Goal: Information Seeking & Learning: Learn about a topic

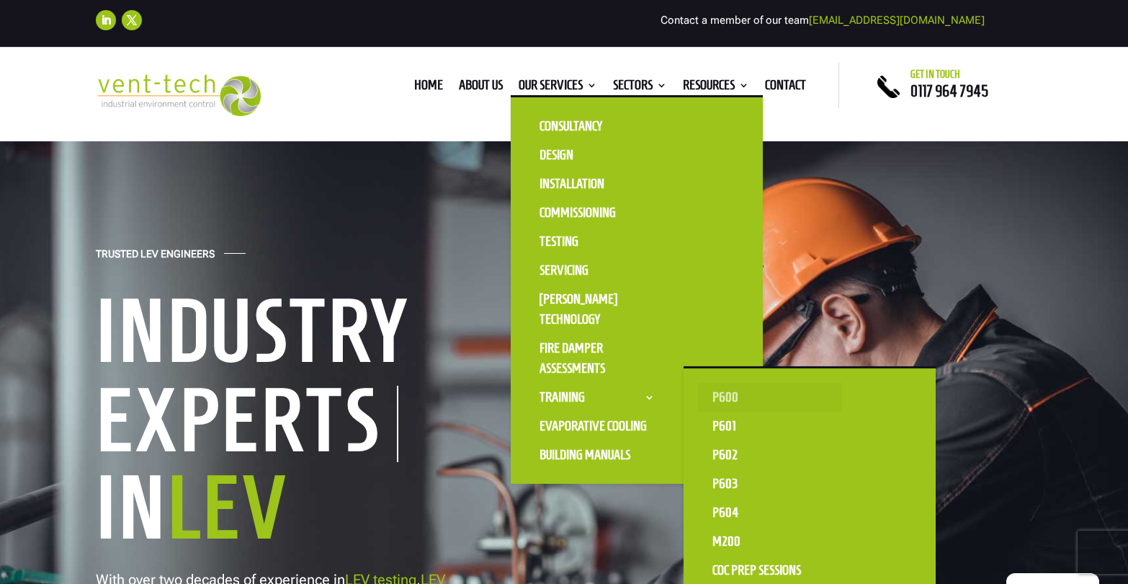
click at [747, 406] on link "P600" at bounding box center [770, 397] width 144 height 29
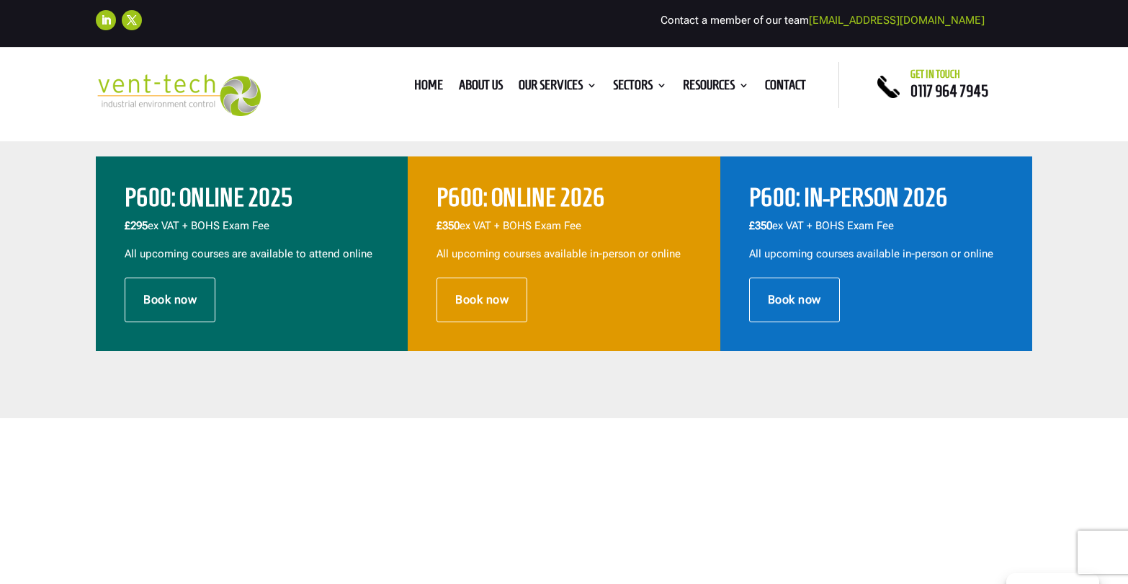
scroll to position [520, 0]
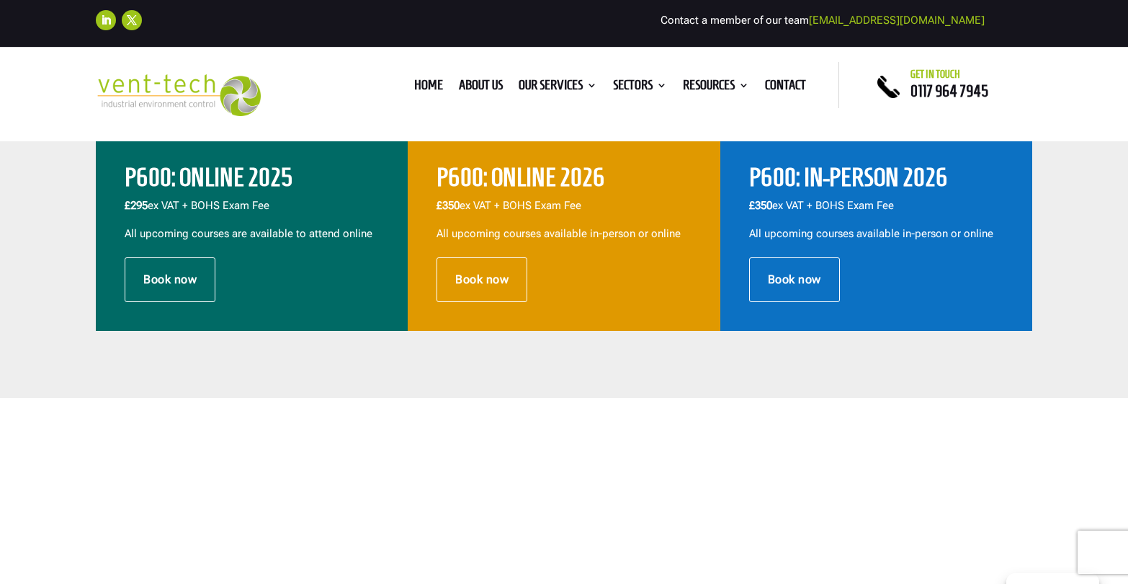
click at [833, 212] on p "£350 ex VAT + BOHS Exam Fee" at bounding box center [876, 211] width 254 height 28
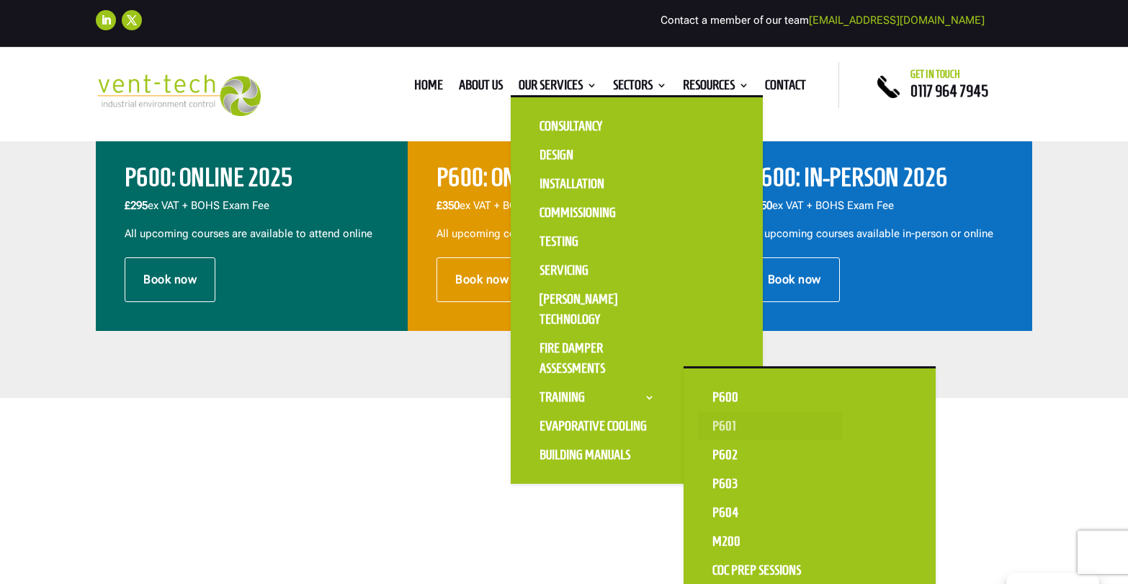
click at [726, 425] on link "P601" at bounding box center [770, 425] width 144 height 29
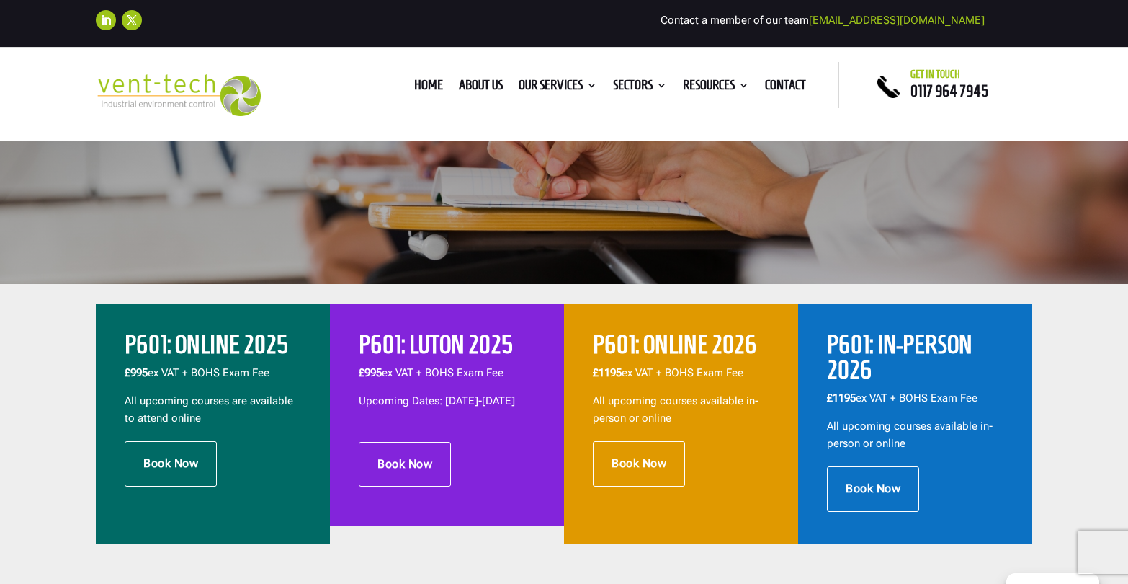
scroll to position [344, 0]
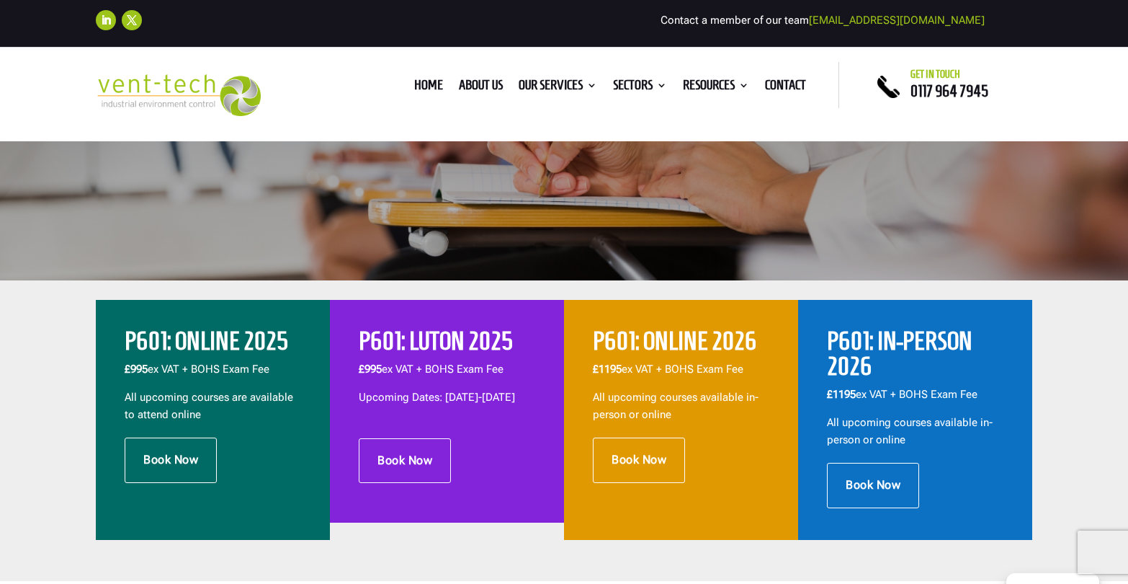
click at [918, 393] on p "£1195 ex VAT + BOHS Exam Fee" at bounding box center [915, 400] width 177 height 28
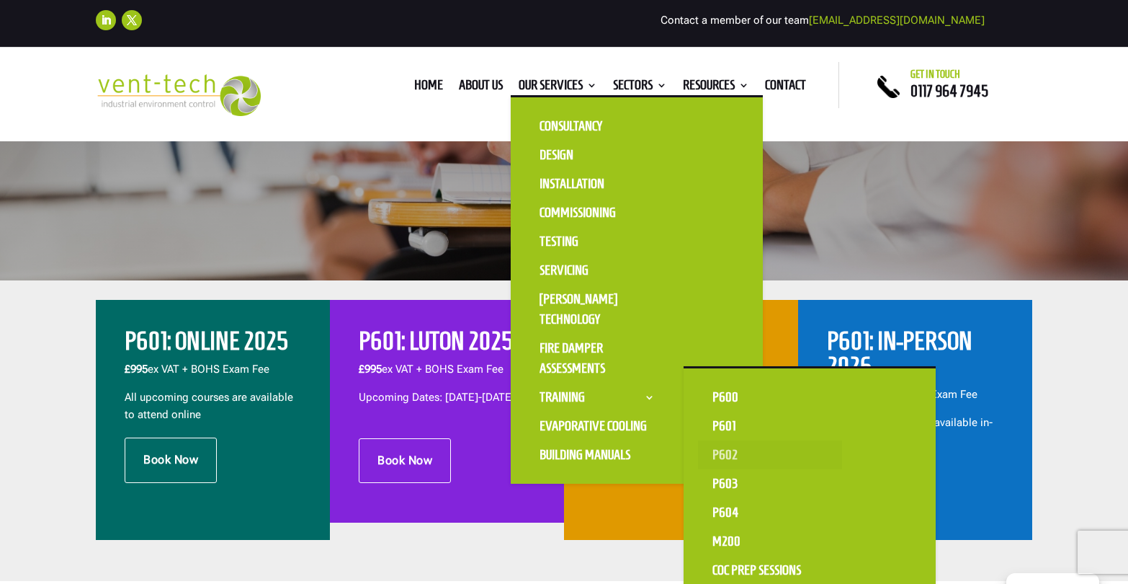
click at [734, 458] on link "P602" at bounding box center [770, 454] width 144 height 29
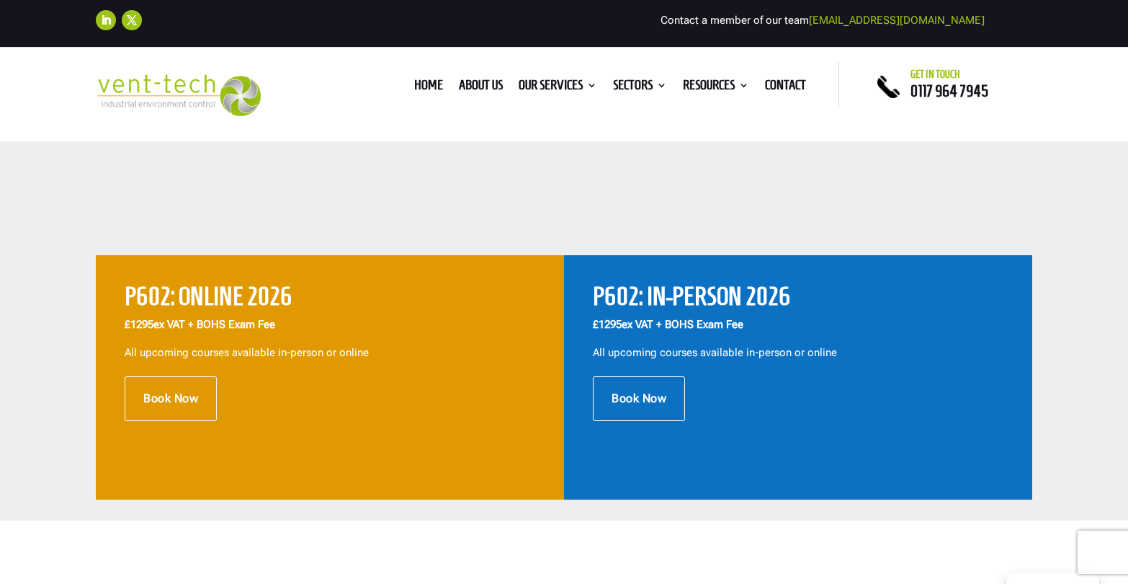
scroll to position [498, 0]
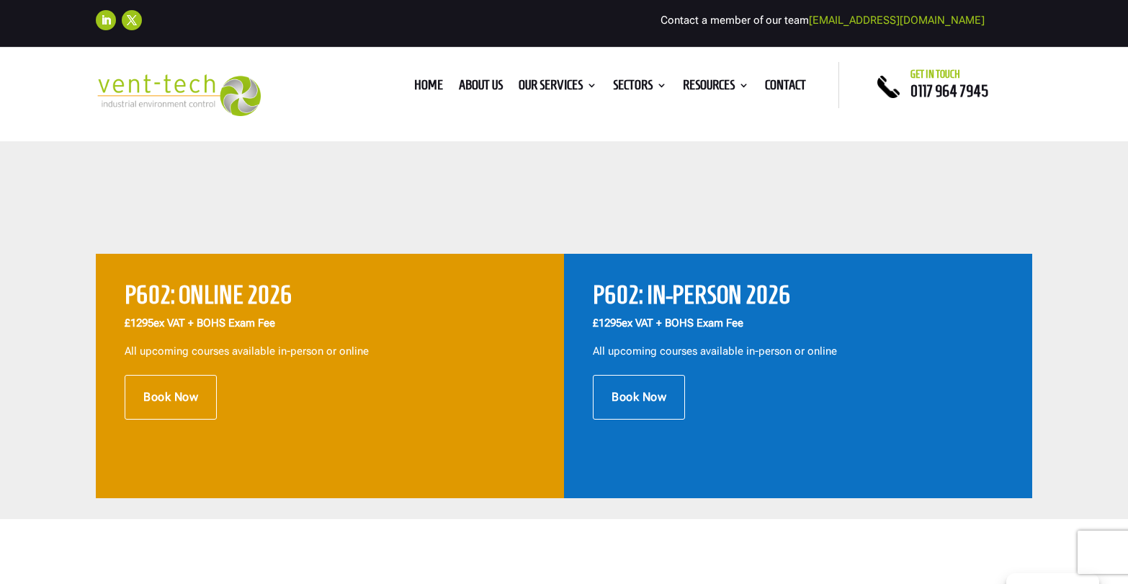
click at [770, 343] on p "All upcoming courses available in-person or online" at bounding box center [798, 351] width 411 height 17
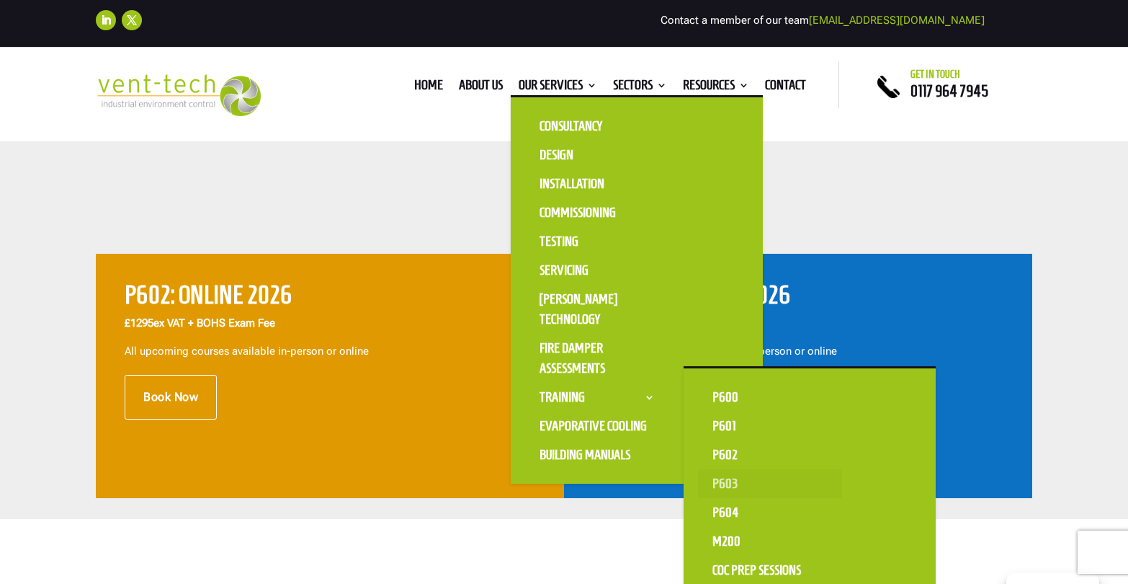
click at [714, 482] on link "P603" at bounding box center [770, 483] width 144 height 29
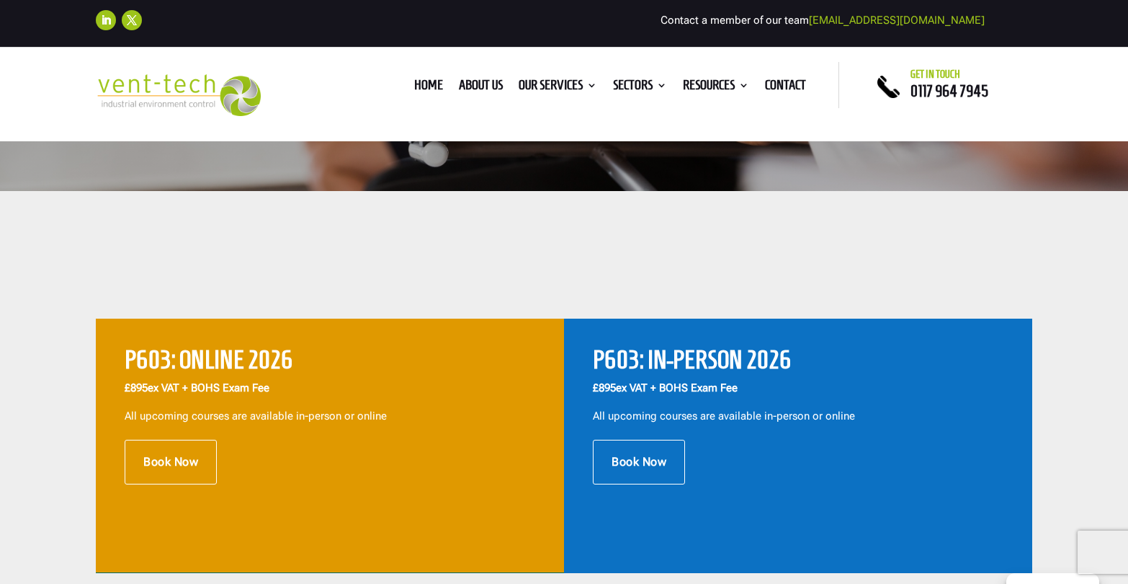
scroll to position [439, 0]
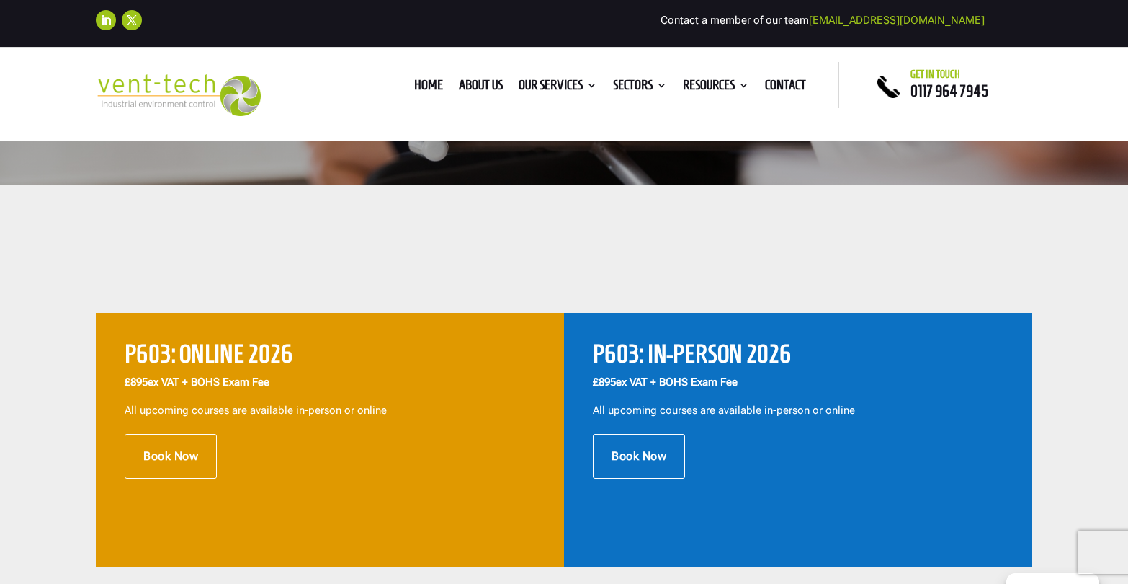
click at [814, 381] on p "£895 ex VAT + BOHS Exam Fee" at bounding box center [798, 388] width 411 height 28
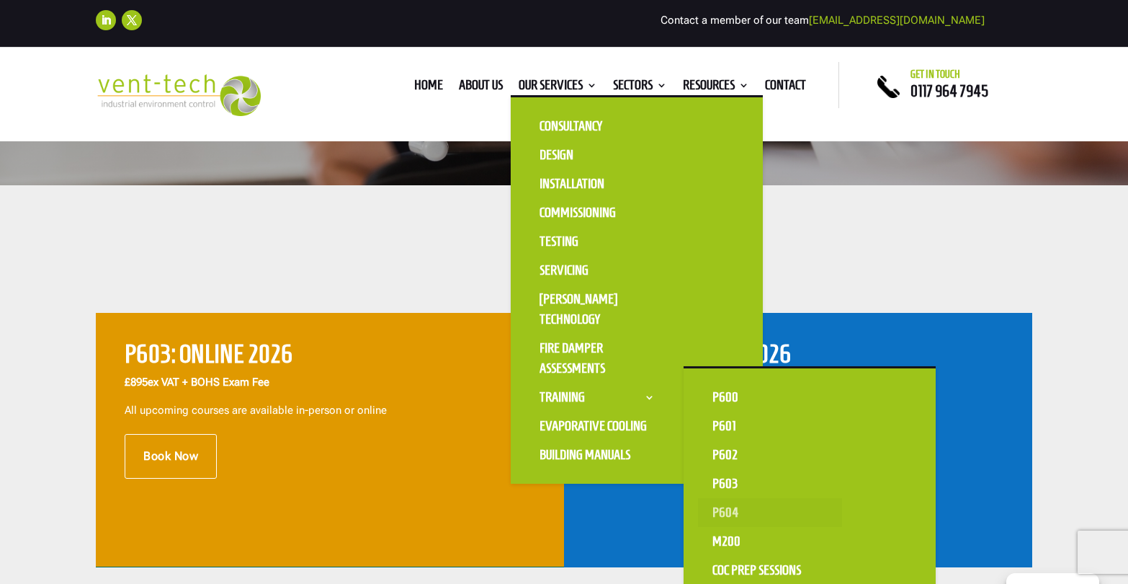
click at [755, 515] on link "P604" at bounding box center [770, 512] width 144 height 29
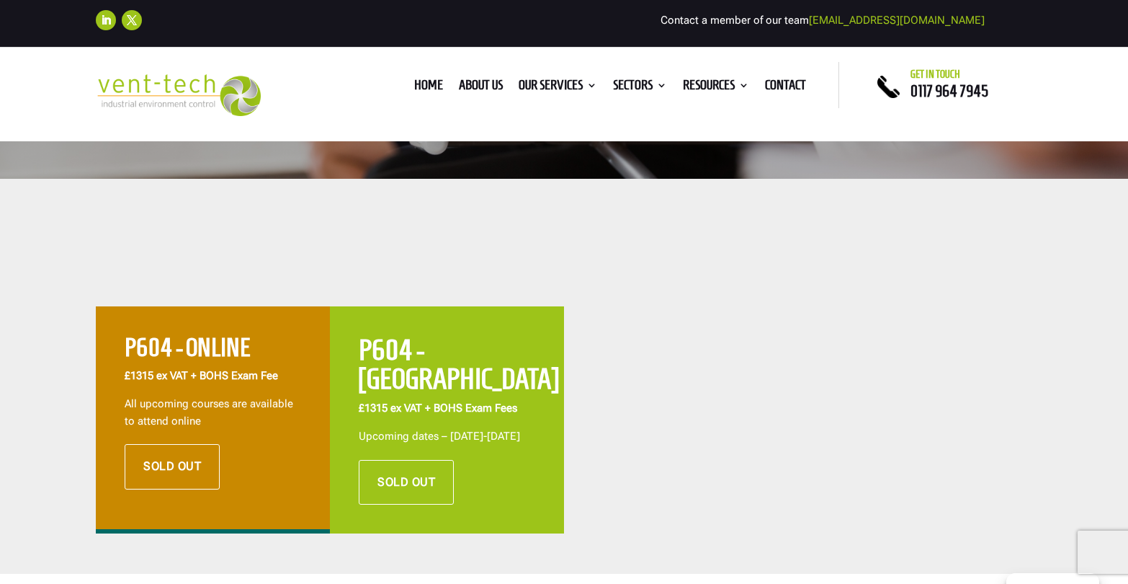
scroll to position [448, 0]
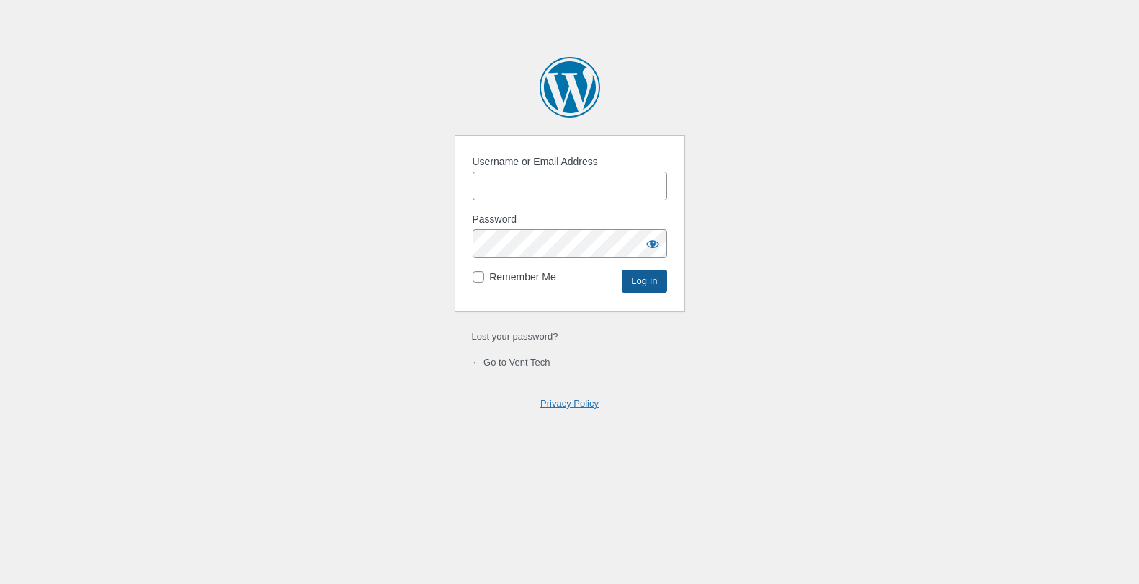
type input "ChrisMorgan"
click at [639, 278] on input "Log In" at bounding box center [644, 281] width 45 height 23
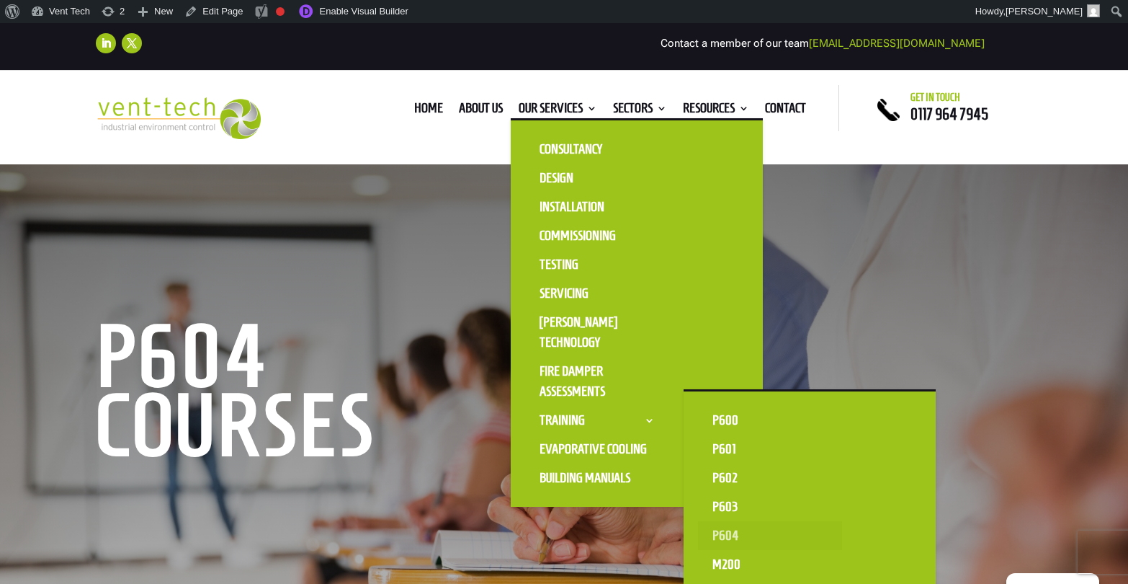
click at [731, 533] on link "P604" at bounding box center [770, 535] width 144 height 29
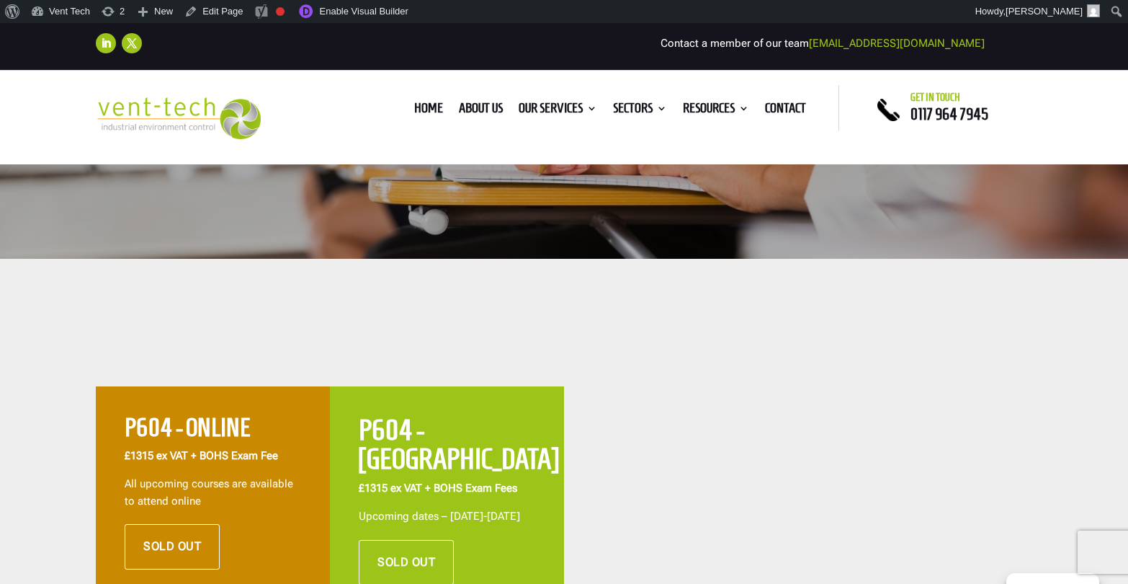
scroll to position [404, 0]
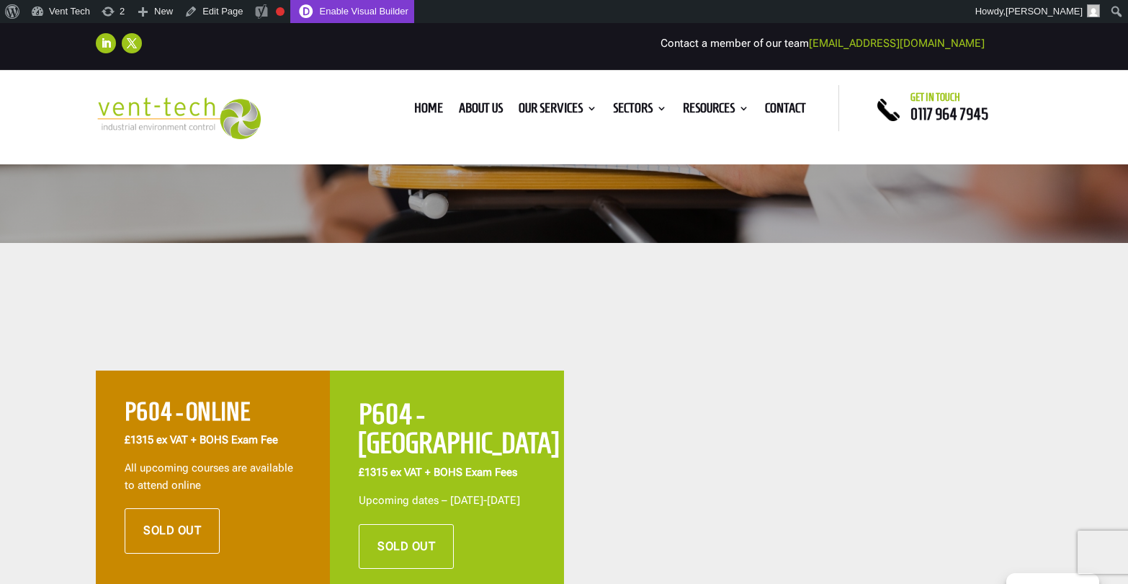
click at [377, 17] on link "Enable Visual Builder" at bounding box center [352, 11] width 124 height 23
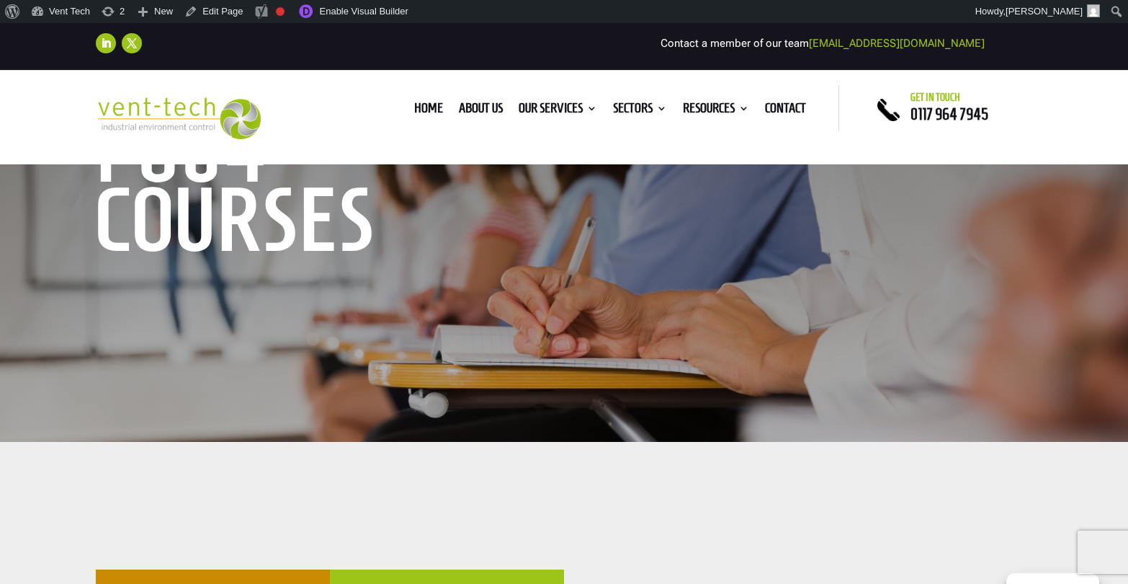
scroll to position [578, 0]
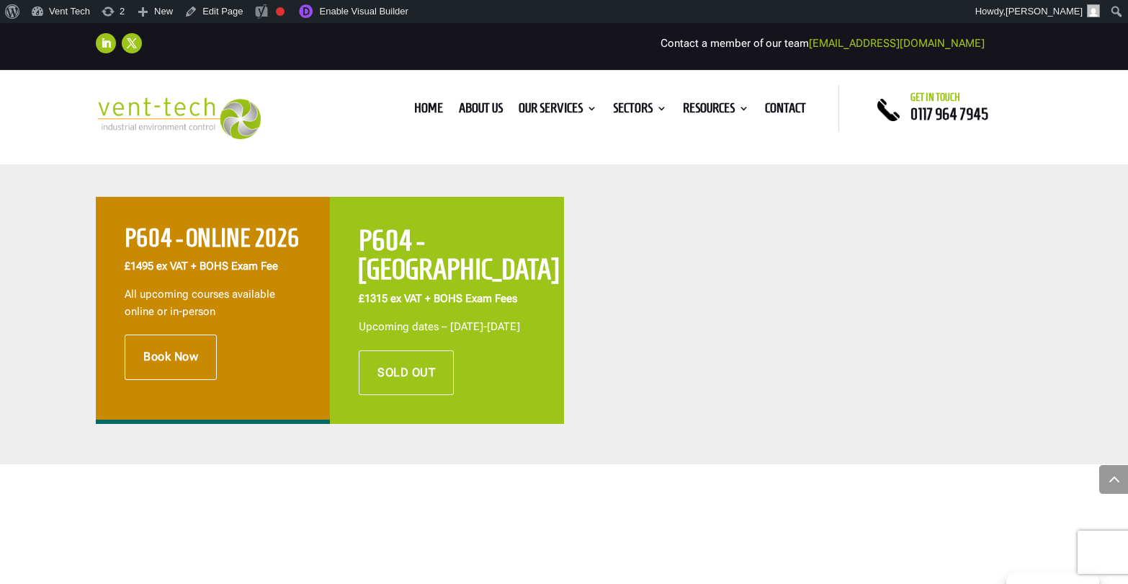
click at [261, 288] on span "All upcoming courses available online or in-person" at bounding box center [200, 303] width 151 height 30
click at [378, 8] on link "Enable Visual Builder" at bounding box center [352, 11] width 124 height 23
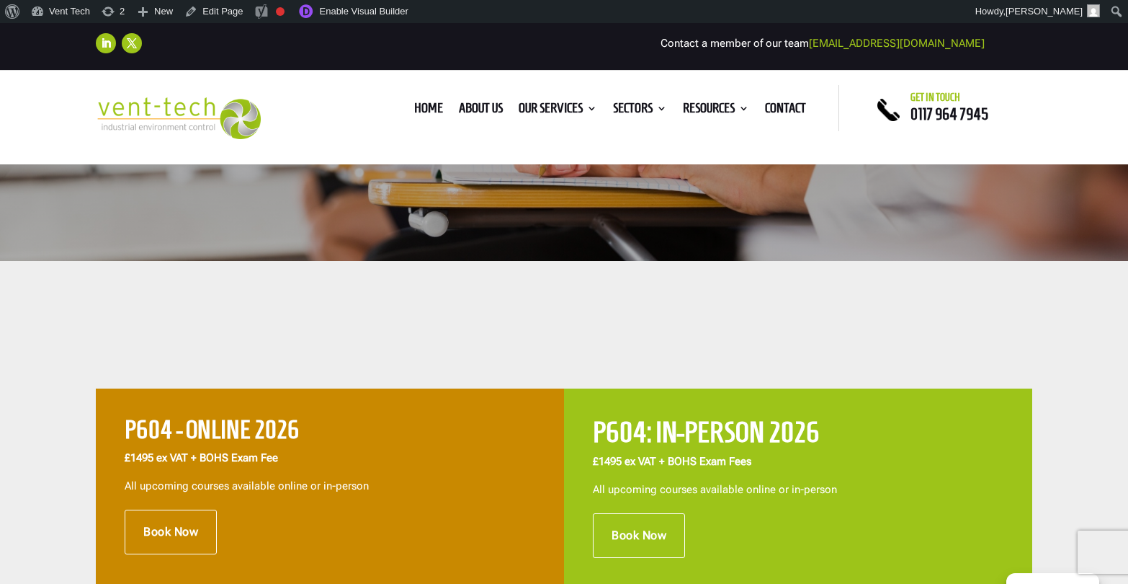
scroll to position [571, 0]
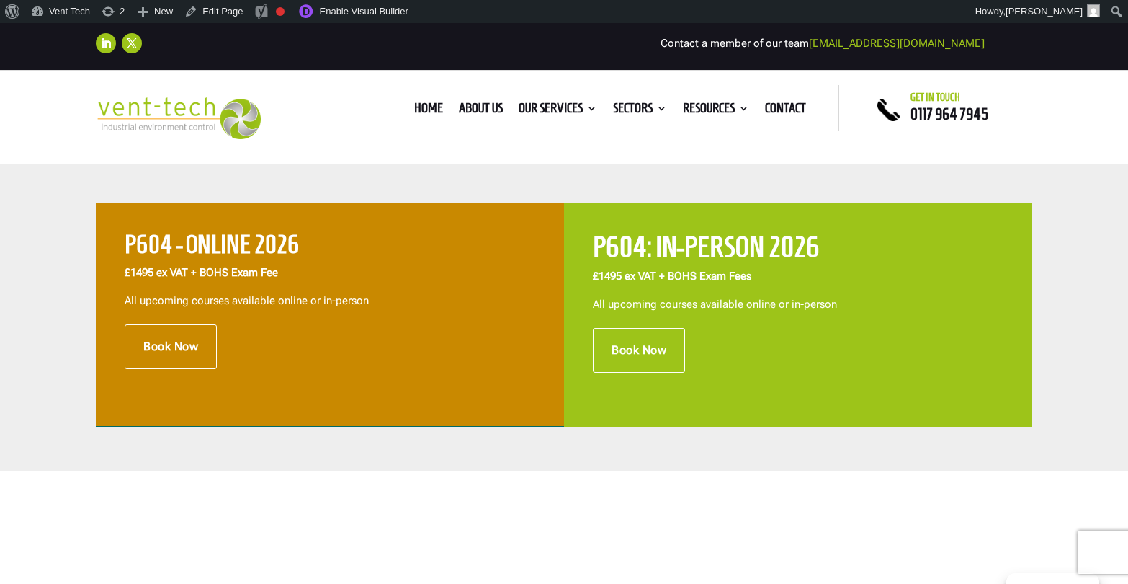
click at [846, 280] on p "£1495 ex VAT + BOHS Exam Fees" at bounding box center [798, 282] width 411 height 28
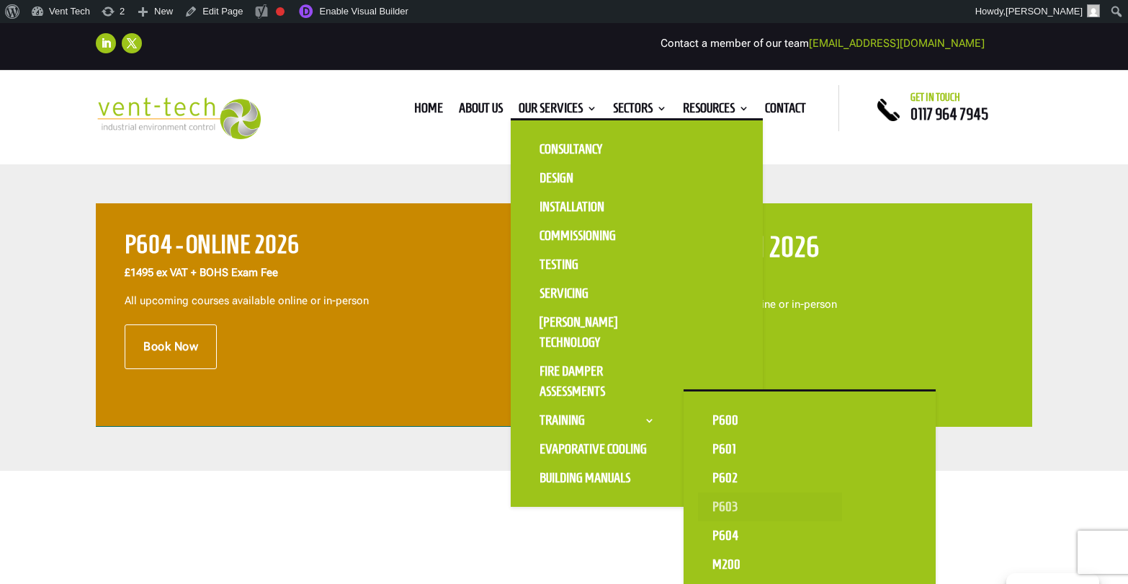
click at [729, 509] on link "P603" at bounding box center [770, 506] width 144 height 29
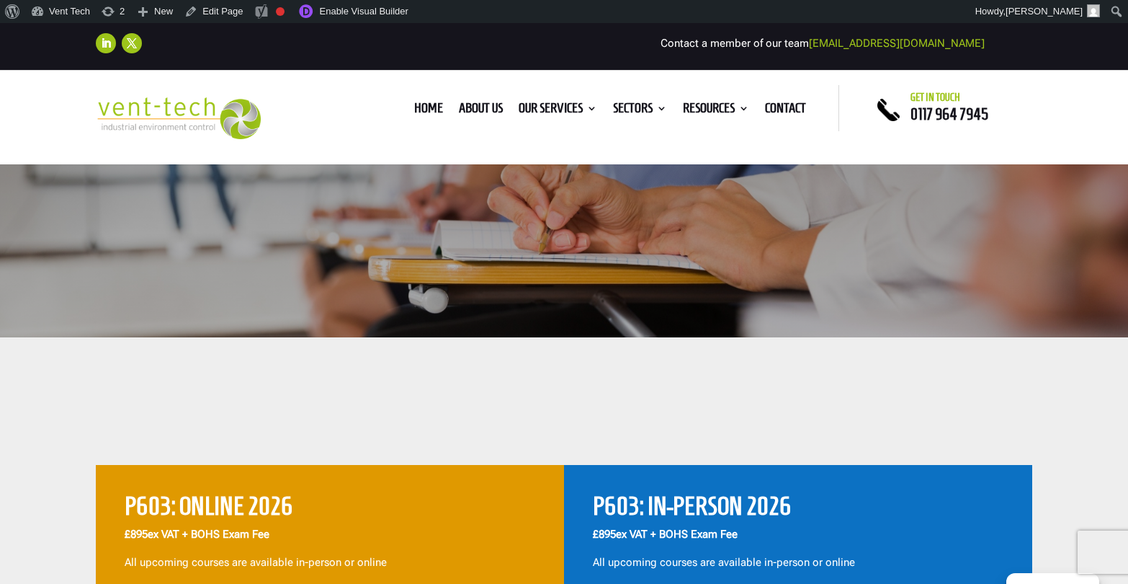
scroll to position [314, 0]
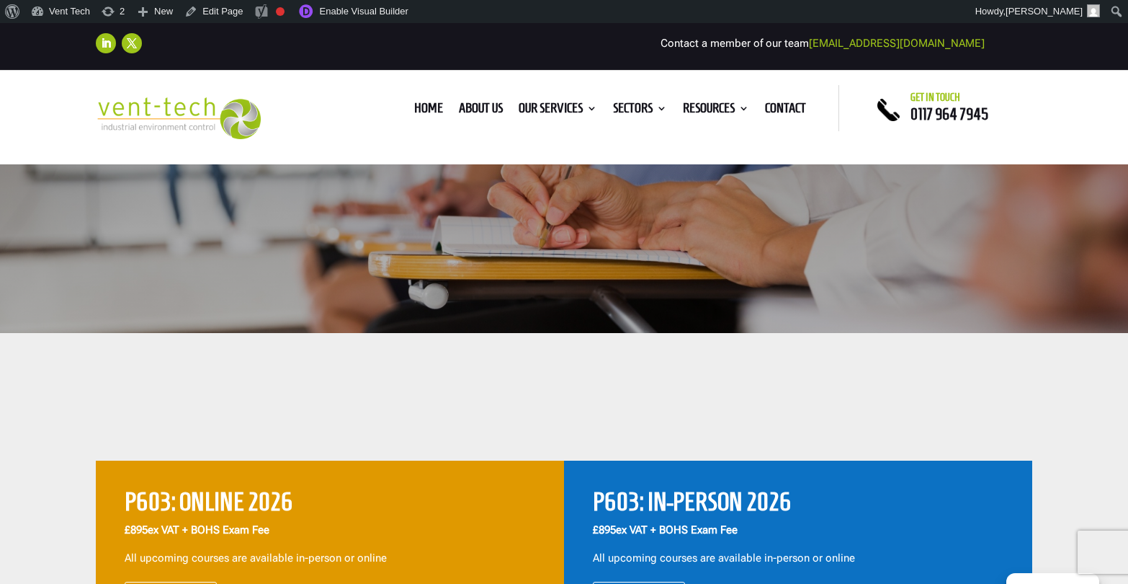
click at [705, 503] on h2 "P603: IN-PERSON 2026" at bounding box center [798, 505] width 411 height 32
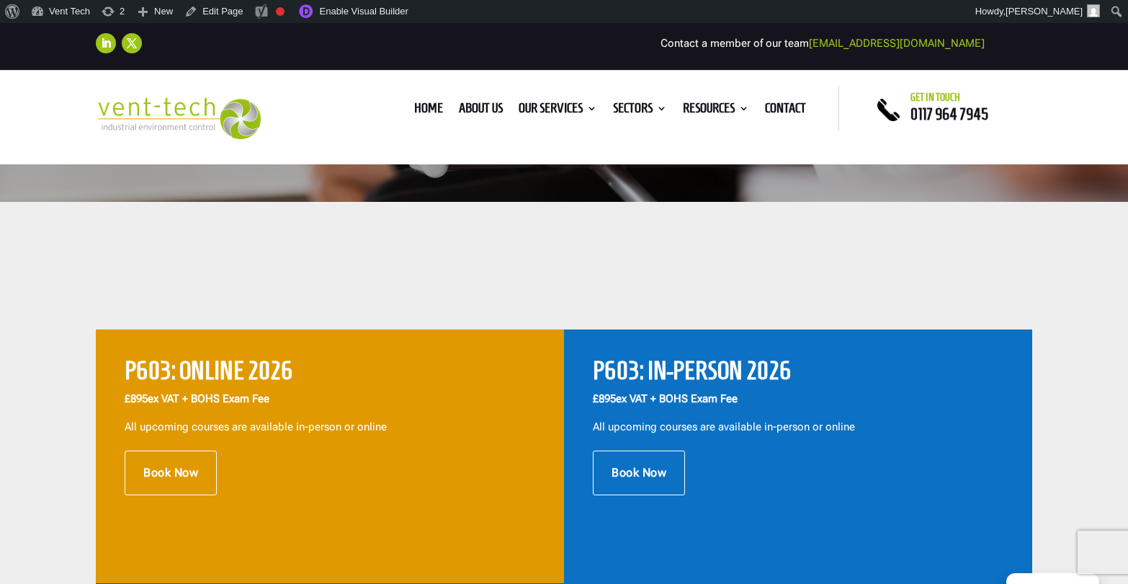
scroll to position [499, 0]
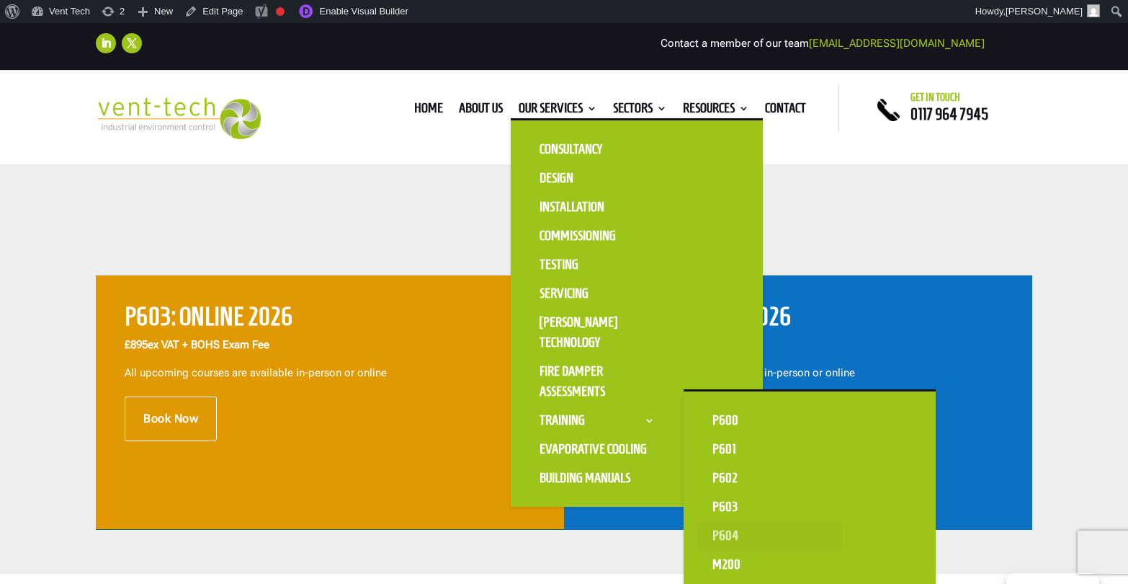
click at [723, 529] on link "P604" at bounding box center [770, 535] width 144 height 29
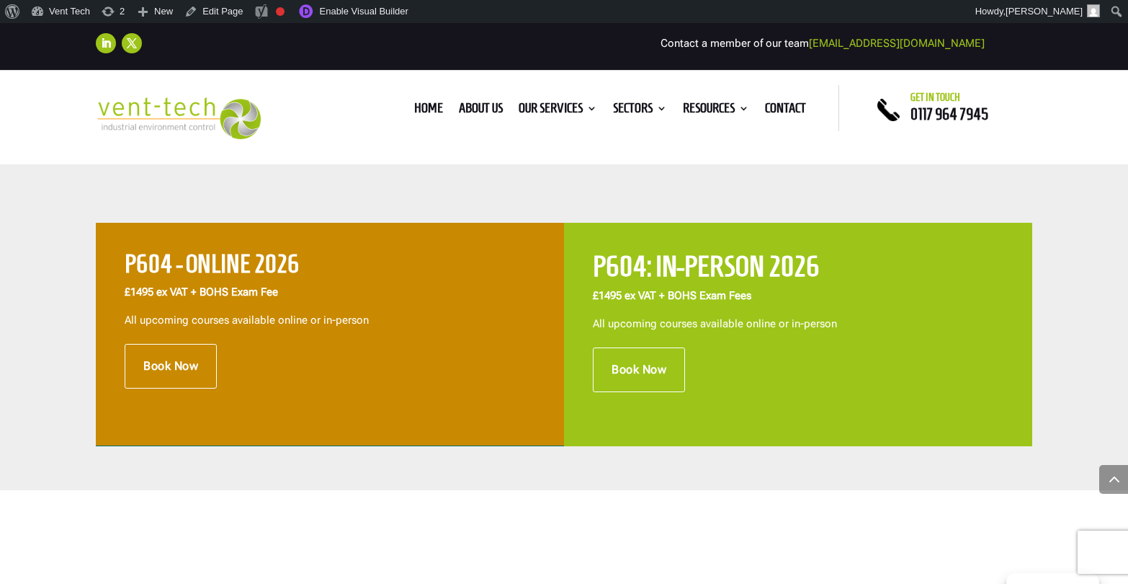
scroll to position [540, 0]
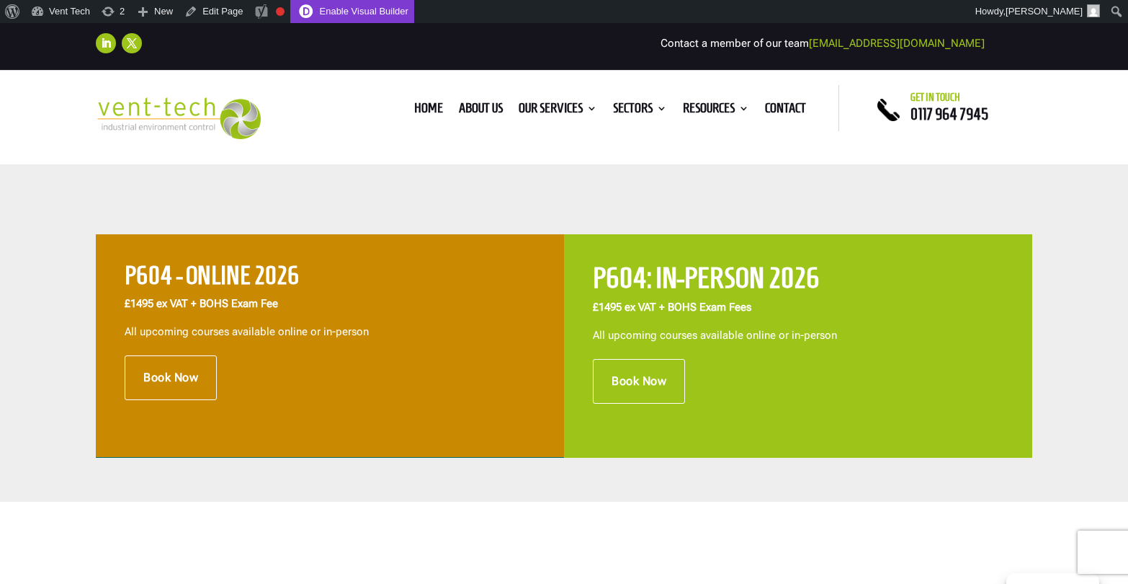
click at [378, 8] on link "Enable Visual Builder" at bounding box center [352, 11] width 124 height 23
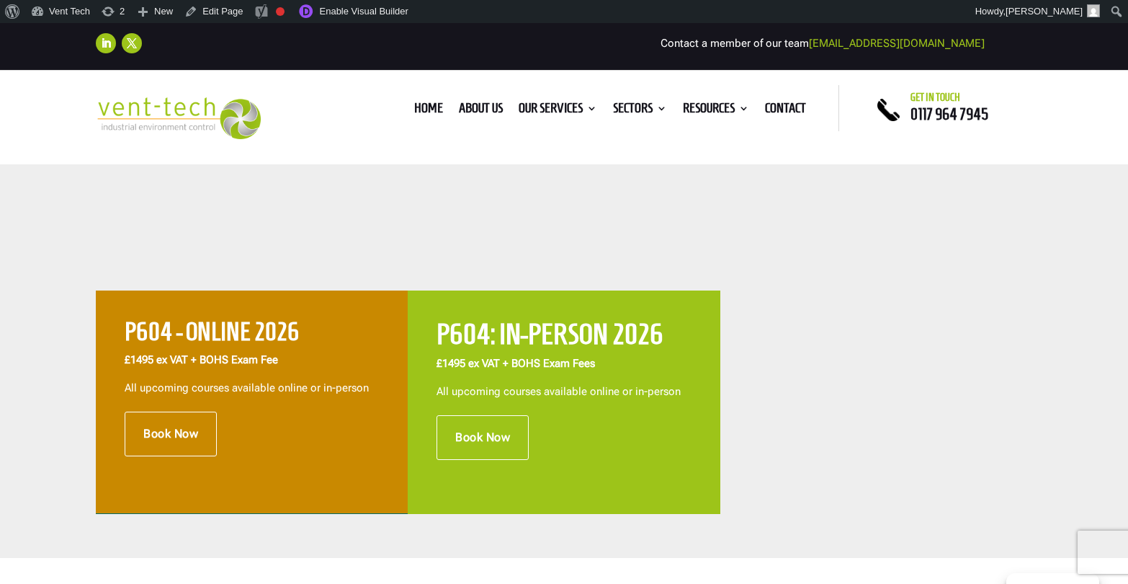
scroll to position [484, 0]
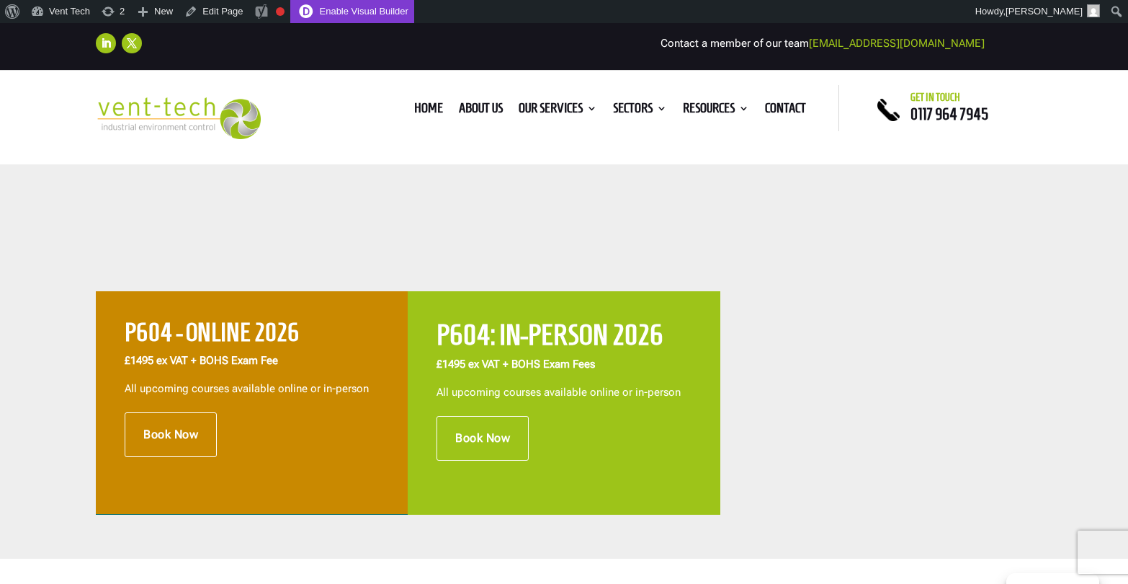
click at [344, 12] on link "Enable Visual Builder" at bounding box center [352, 11] width 124 height 23
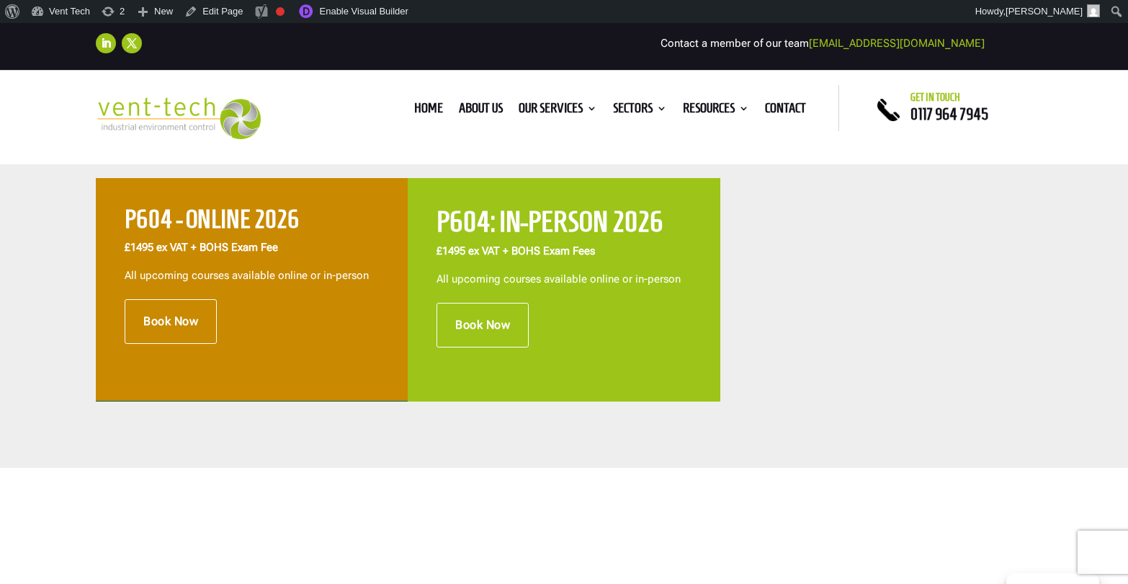
scroll to position [422, 0]
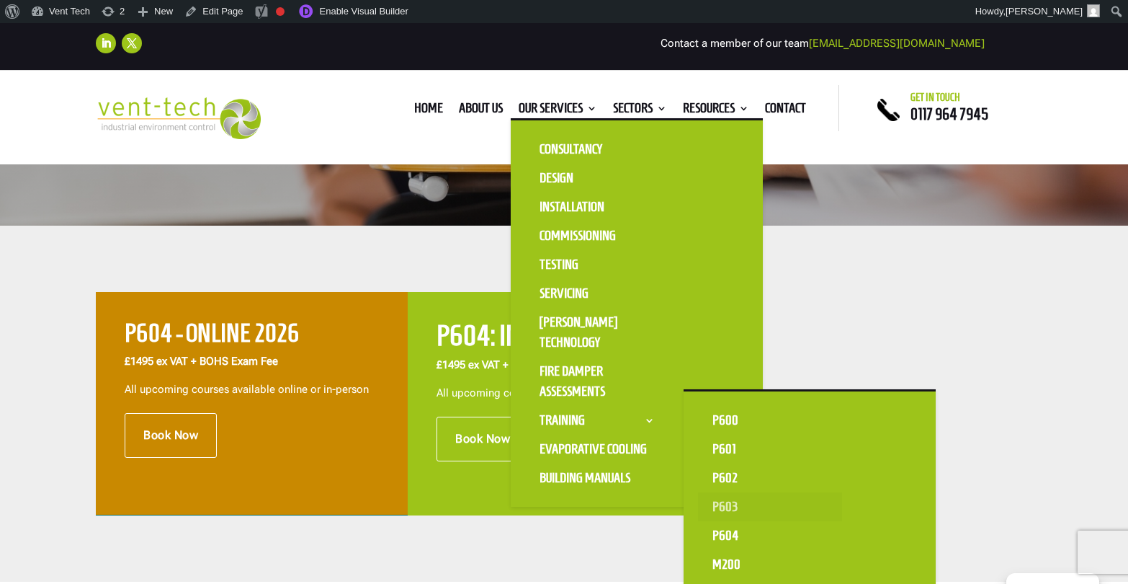
click at [737, 508] on link "P603" at bounding box center [770, 506] width 144 height 29
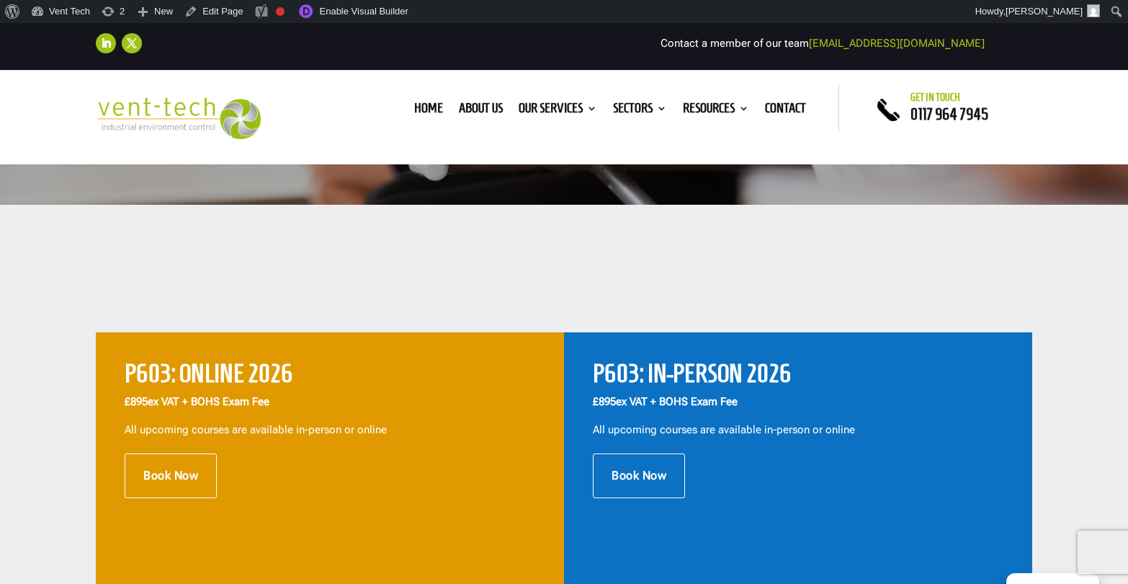
scroll to position [511, 0]
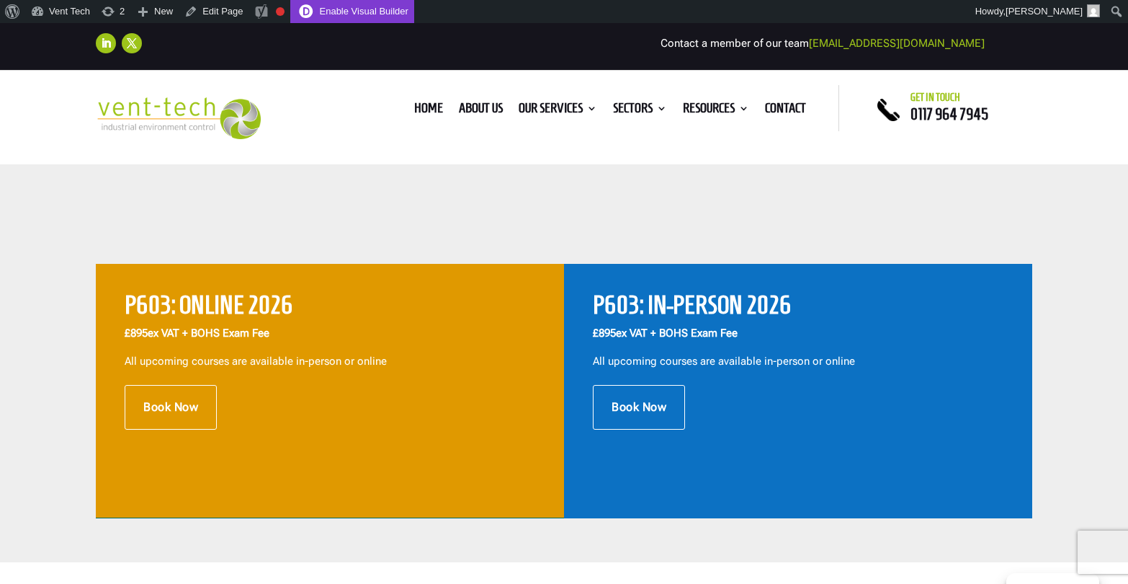
click at [401, 16] on link "Enable Visual Builder" at bounding box center [352, 11] width 124 height 23
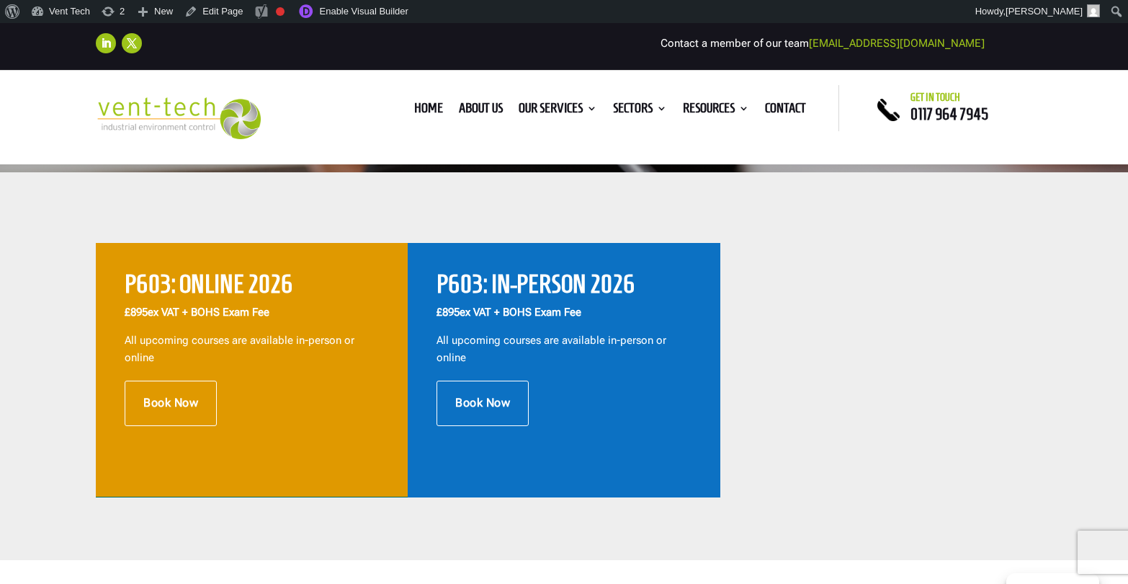
scroll to position [472, 0]
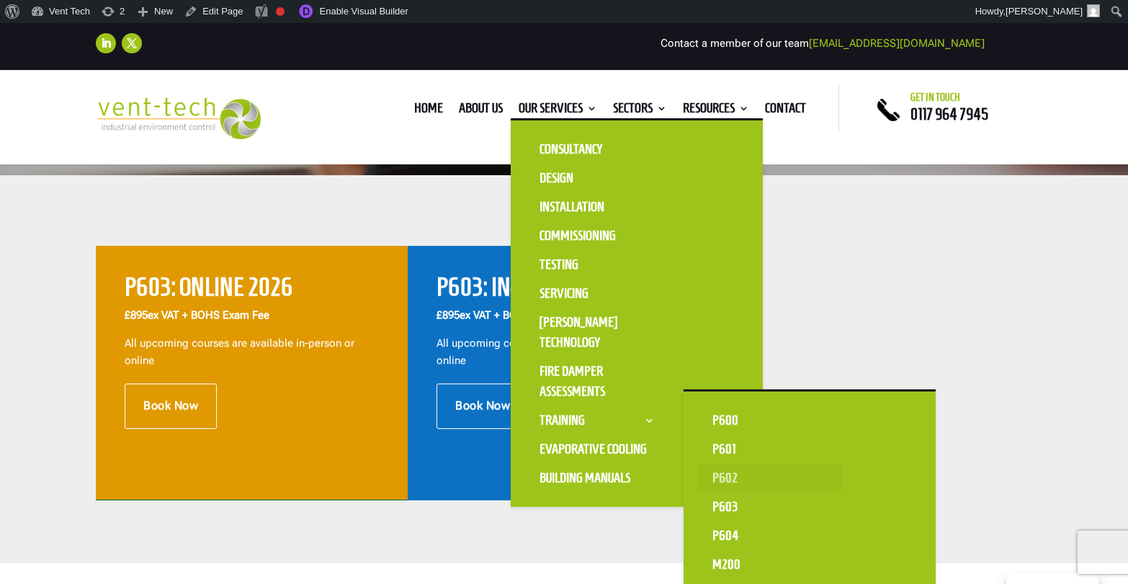
click at [739, 469] on link "P602" at bounding box center [770, 477] width 144 height 29
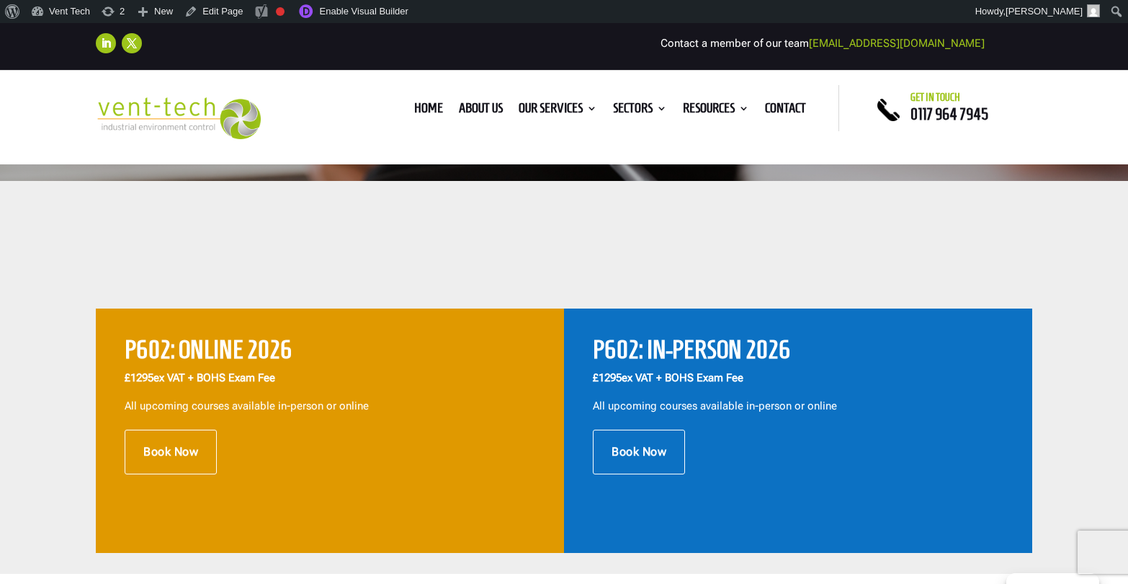
scroll to position [538, 0]
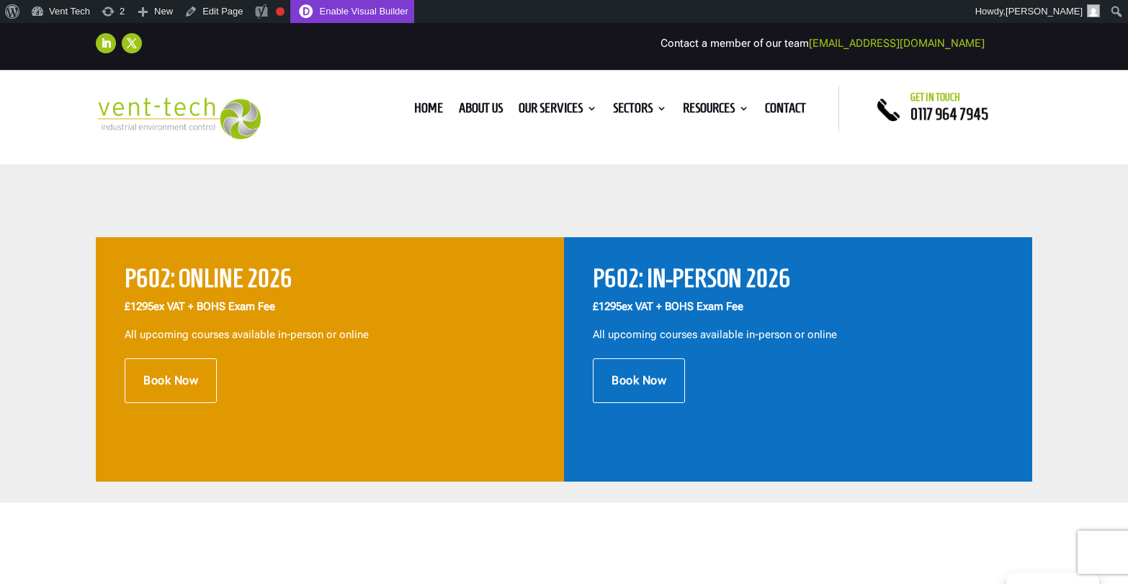
click at [369, 13] on link "Enable Visual Builder" at bounding box center [352, 11] width 124 height 23
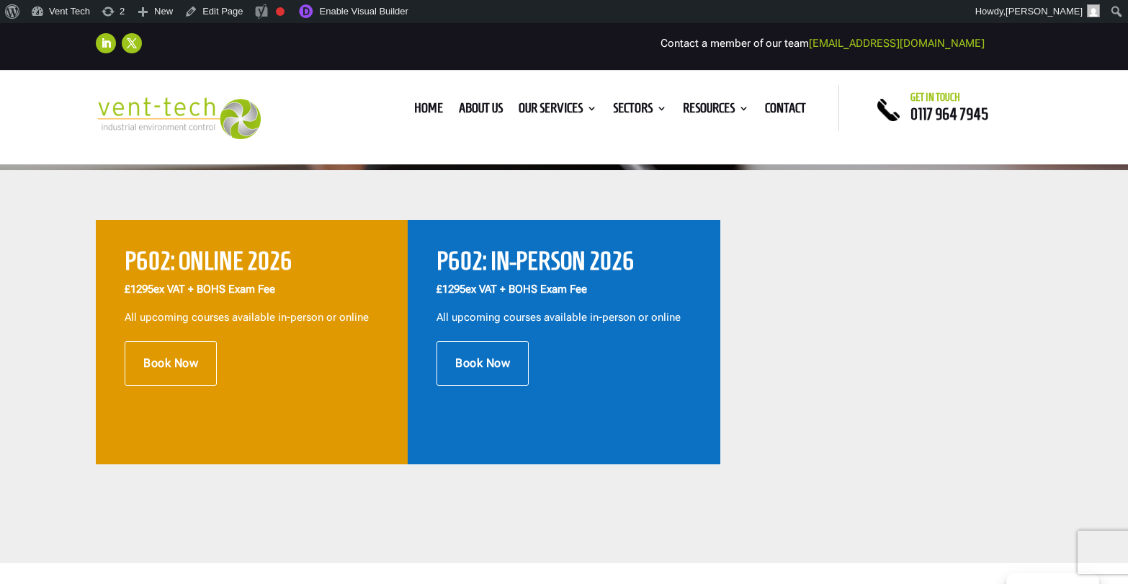
scroll to position [481, 0]
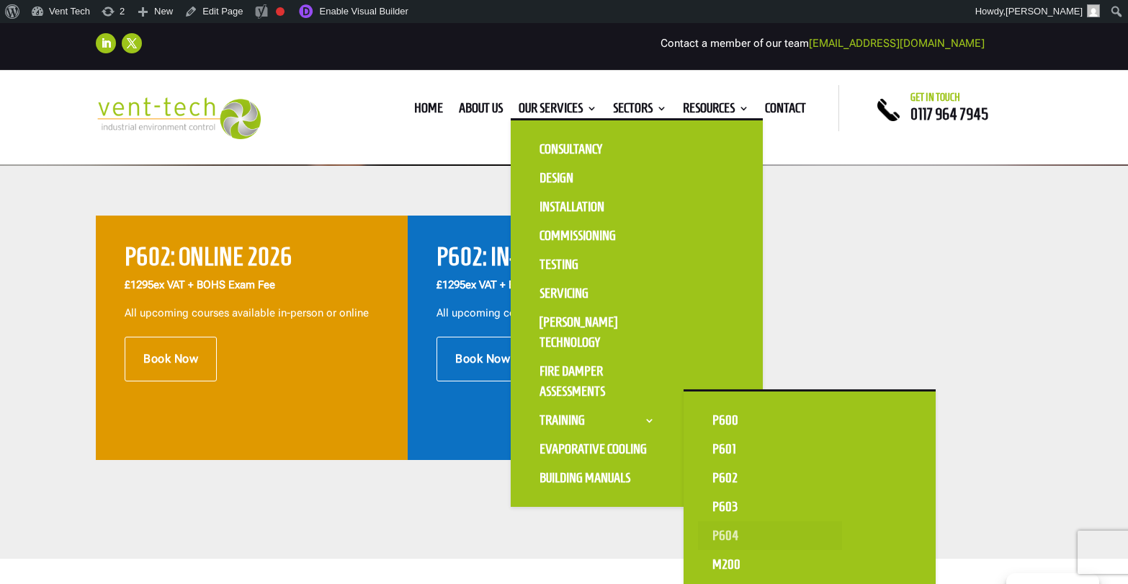
click at [726, 536] on link "P604" at bounding box center [770, 535] width 144 height 29
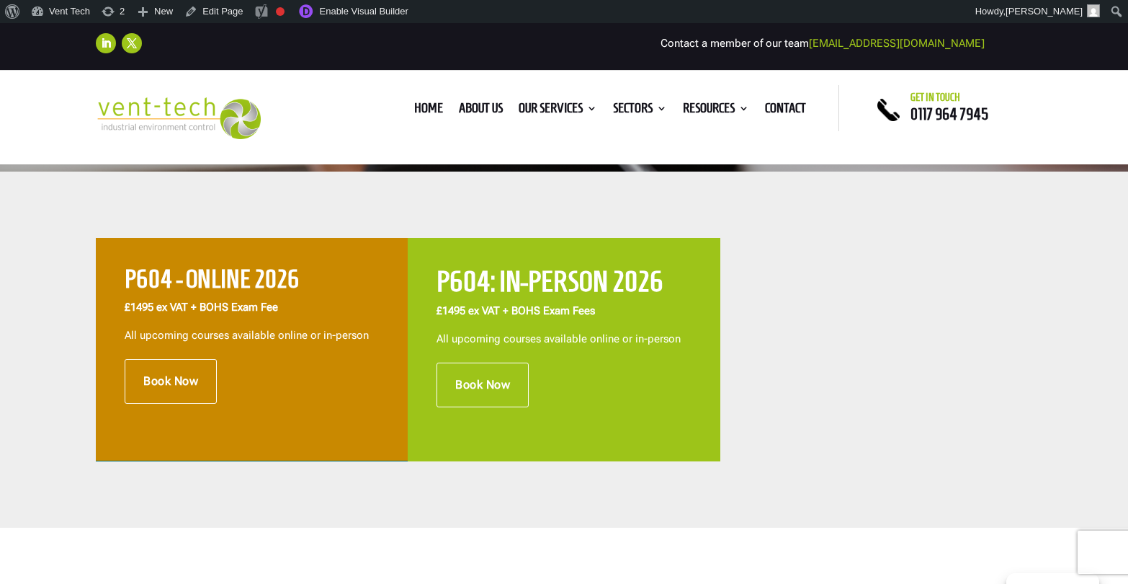
scroll to position [469, 0]
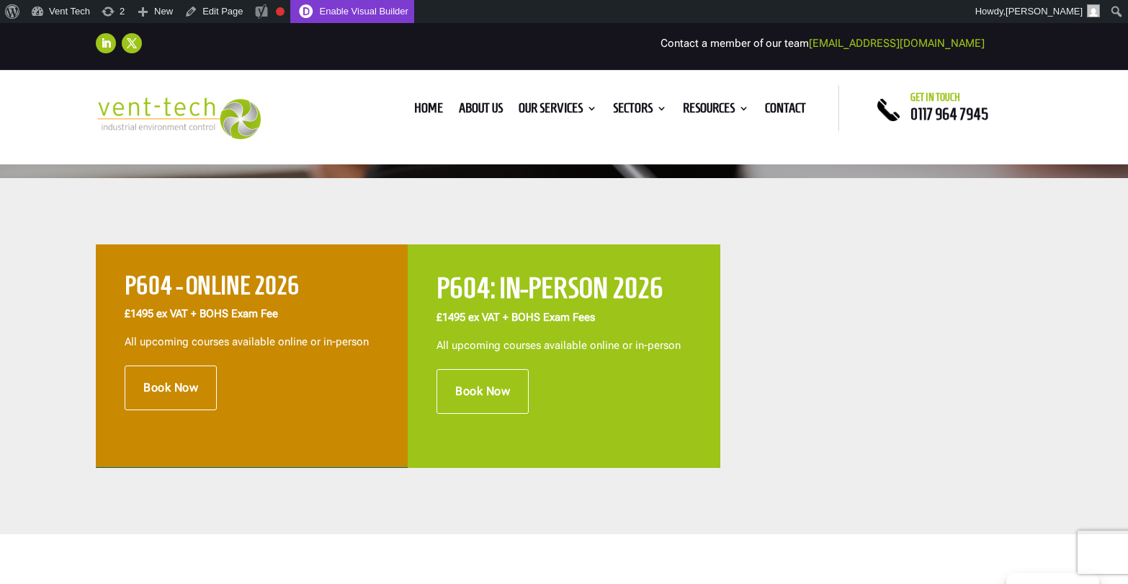
click at [357, 14] on link "Enable Visual Builder" at bounding box center [352, 11] width 124 height 23
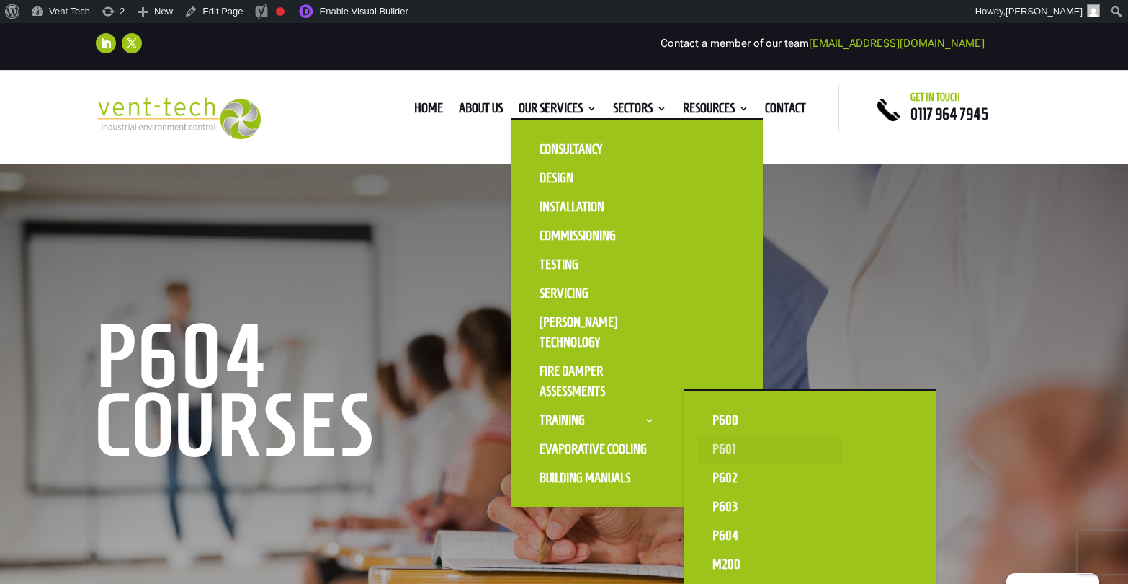
click at [744, 447] on link "P601" at bounding box center [770, 449] width 144 height 29
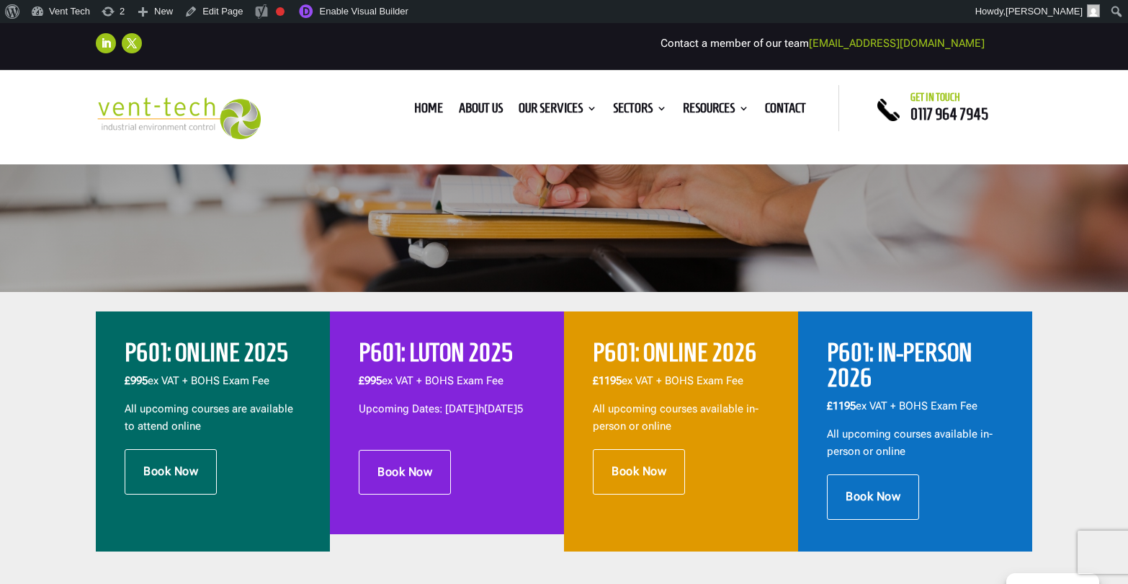
scroll to position [356, 0]
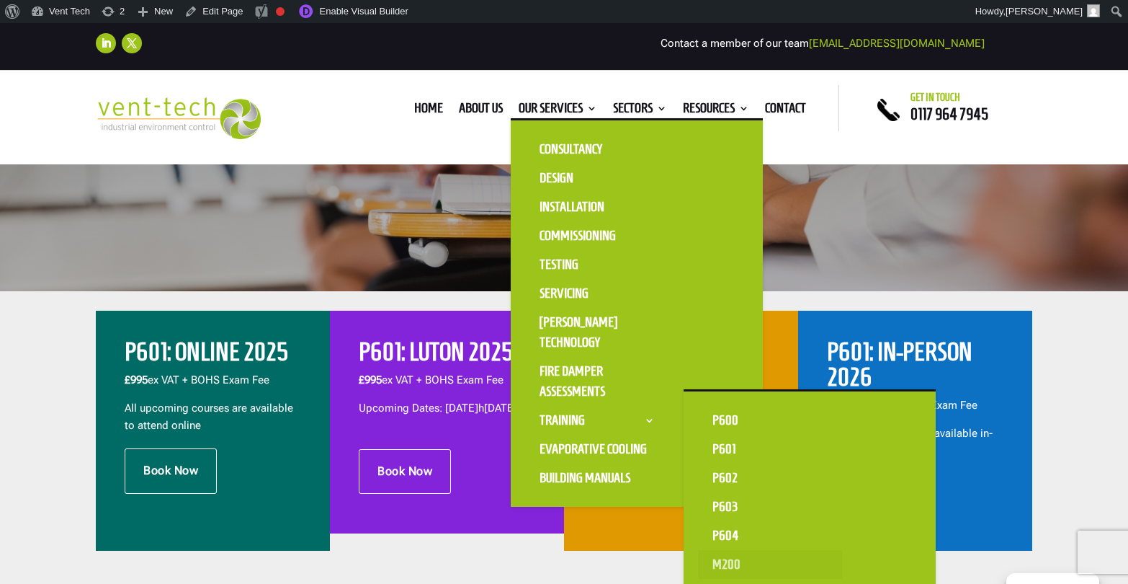
click at [736, 558] on link "M200" at bounding box center [770, 564] width 144 height 29
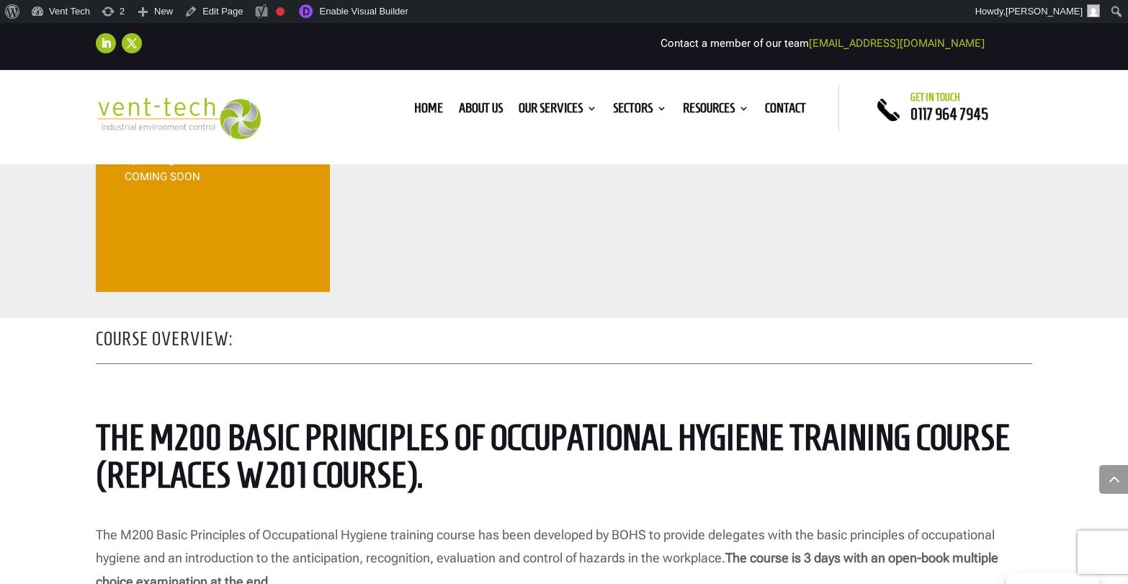
scroll to position [426, 0]
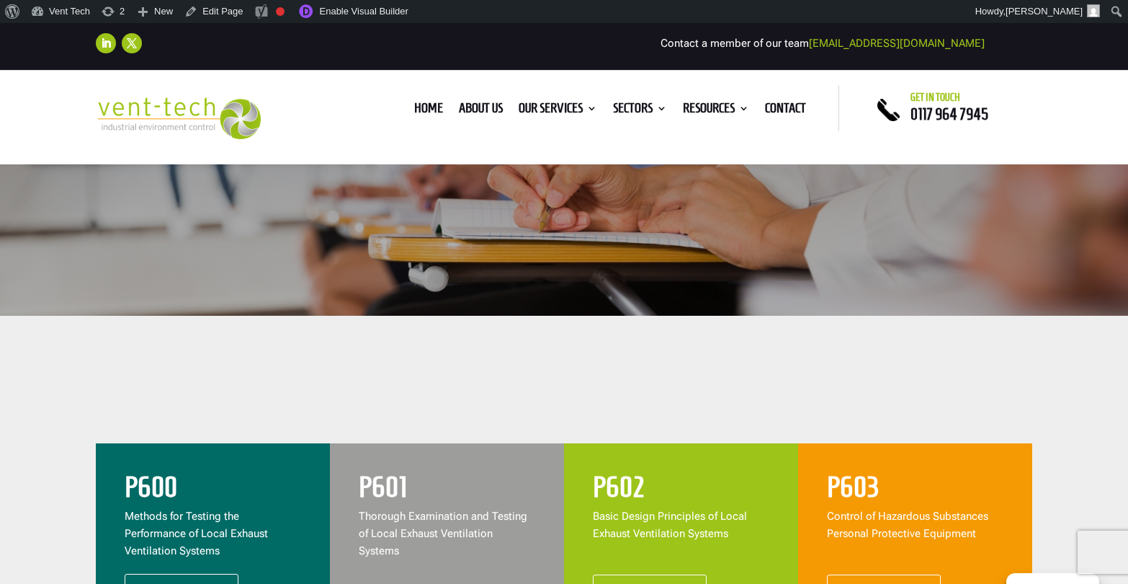
scroll to position [571, 0]
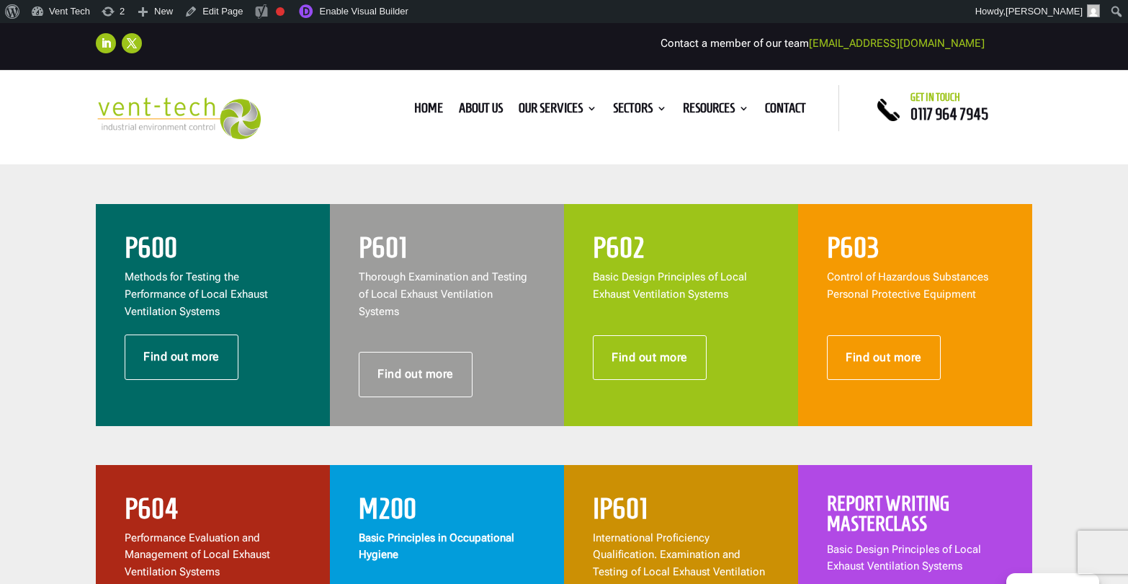
click at [505, 310] on div "P601 Thorough Examination and Testing of Local Exhaust Ventilation Systems" at bounding box center [447, 284] width 177 height 102
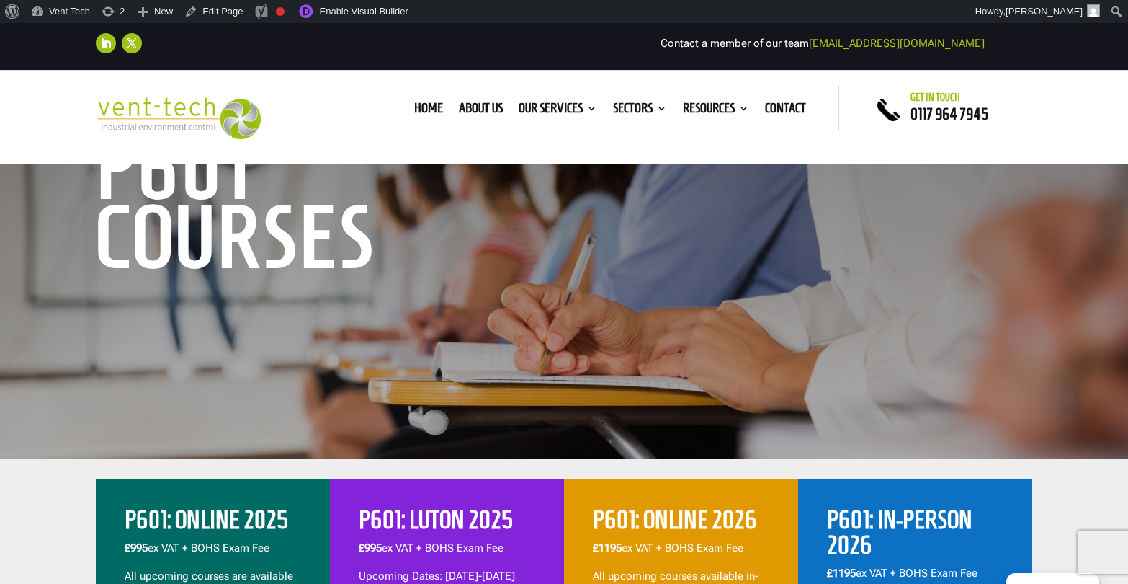
scroll to position [375, 0]
